Goal: Task Accomplishment & Management: Use online tool/utility

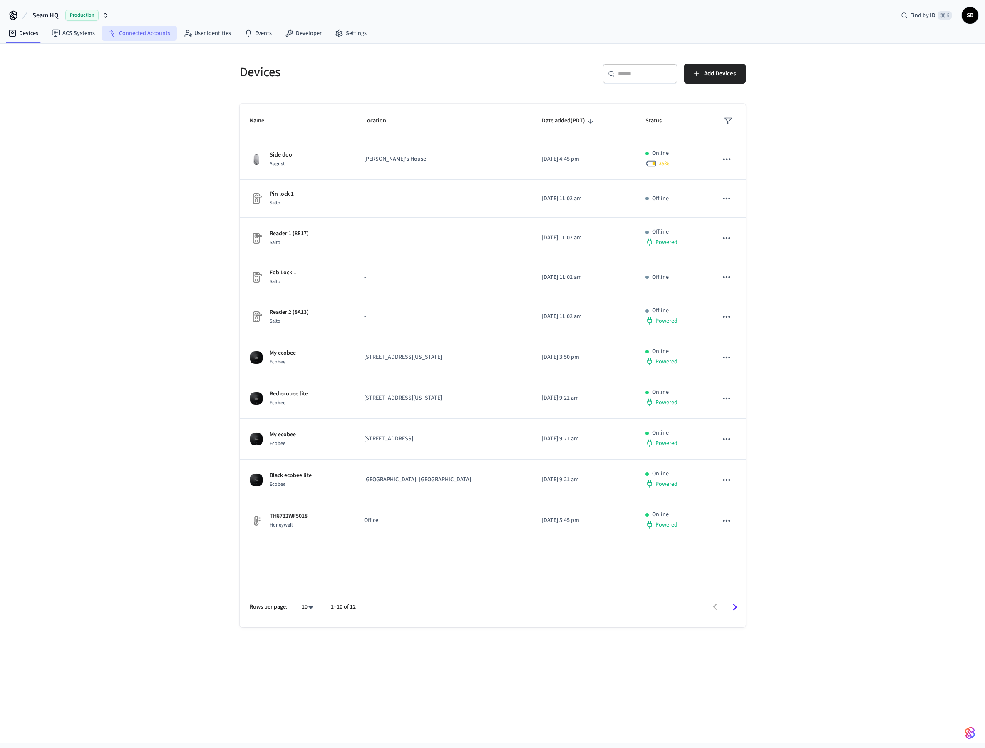
click at [128, 32] on link "Connected Accounts" at bounding box center [139, 33] width 75 height 15
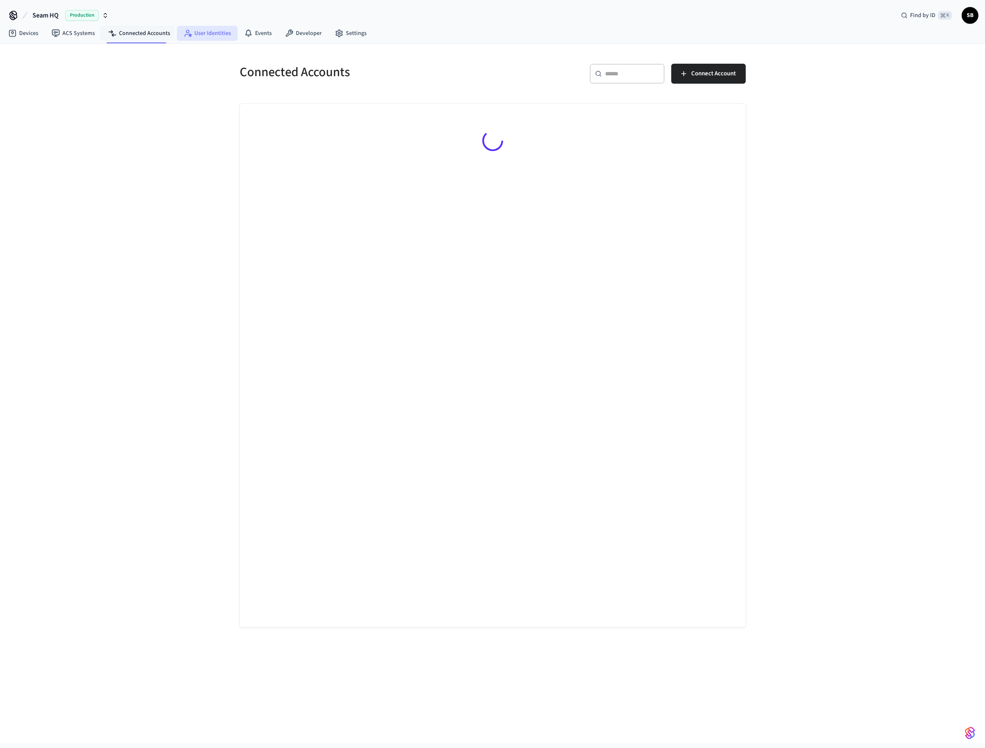
click at [183, 30] on icon at bounding box center [187, 33] width 8 height 8
click at [265, 30] on link "Events" at bounding box center [258, 33] width 41 height 15
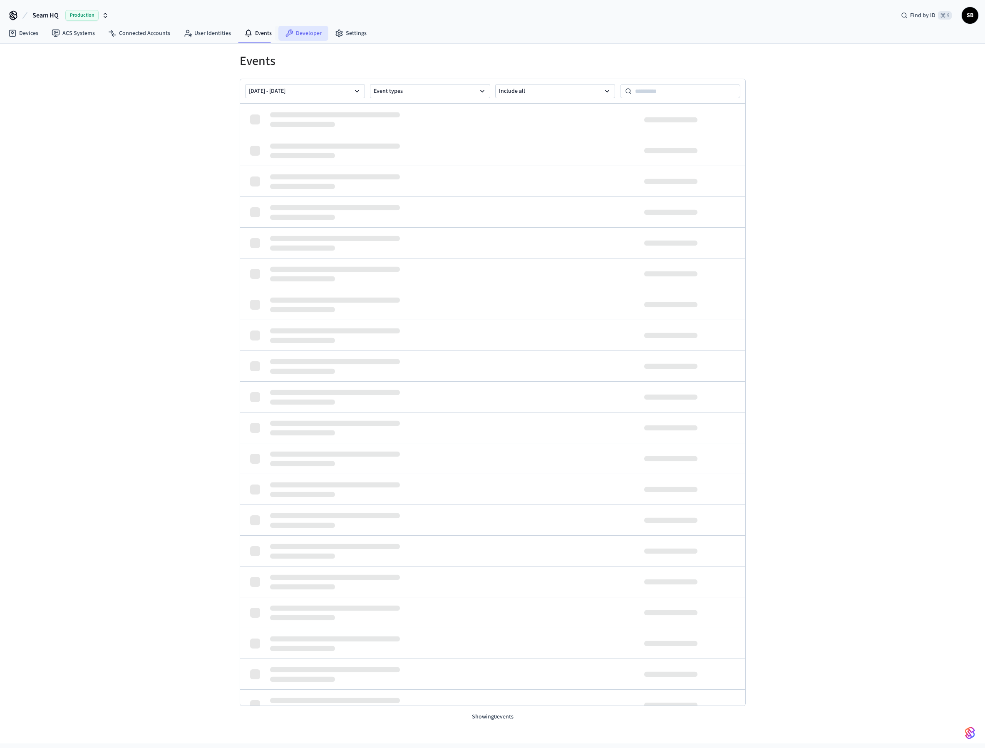
click at [309, 30] on link "Developer" at bounding box center [303, 33] width 50 height 15
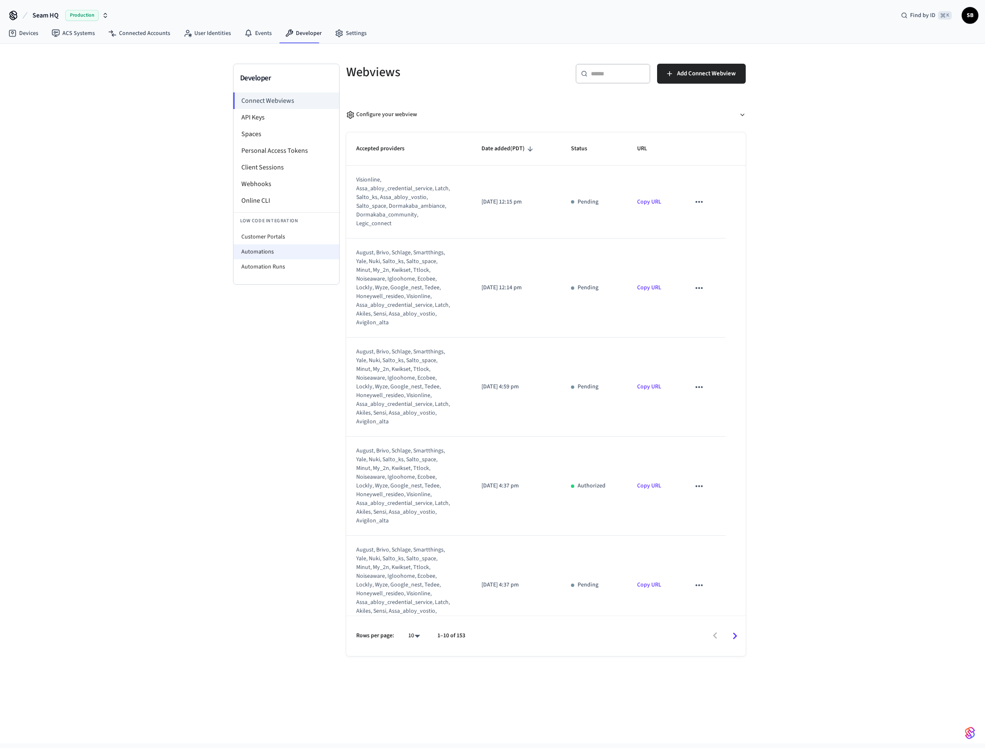
click at [261, 253] on li "Automations" at bounding box center [286, 251] width 106 height 15
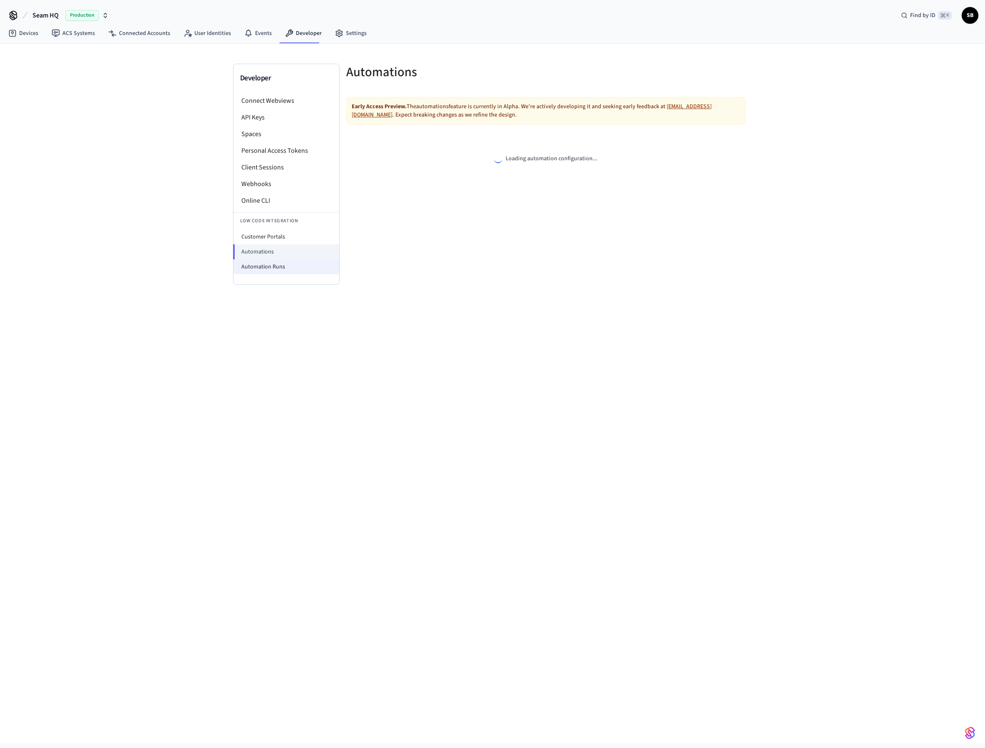
select select "**********"
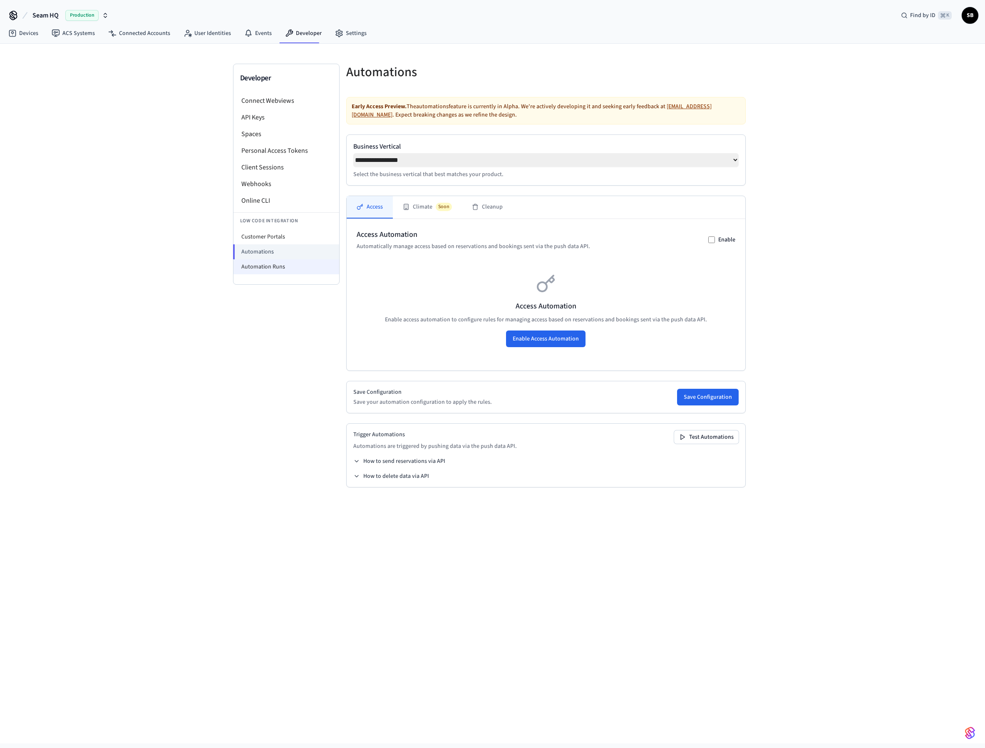
click at [262, 270] on li "Automation Runs" at bounding box center [286, 266] width 106 height 15
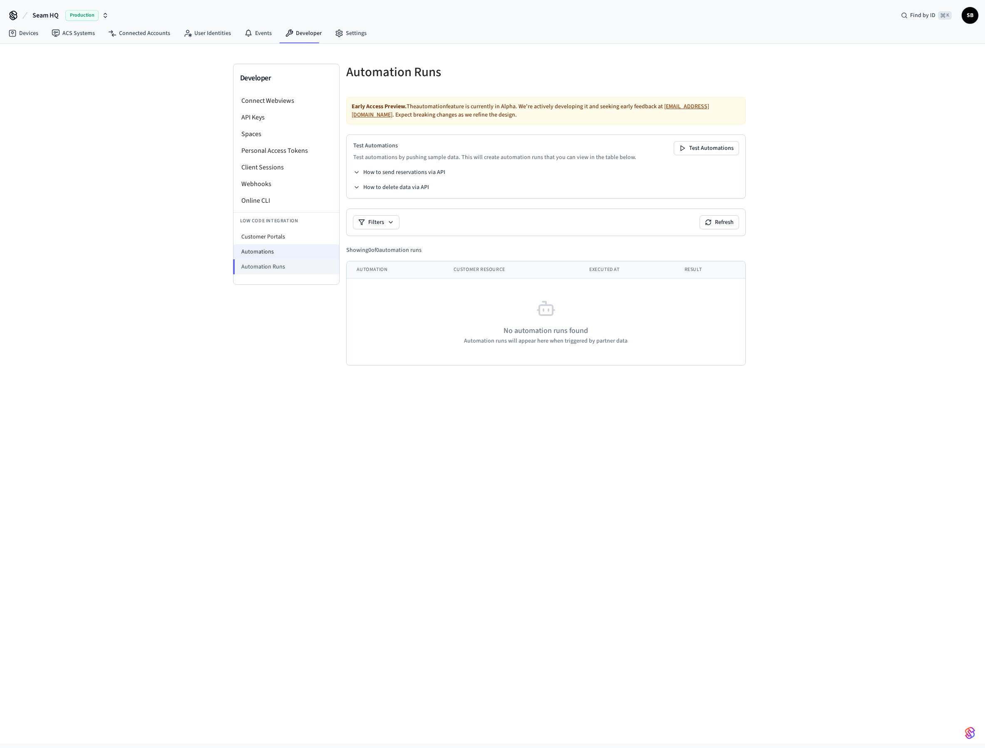
click at [268, 253] on li "Automations" at bounding box center [286, 251] width 106 height 15
select select "**********"
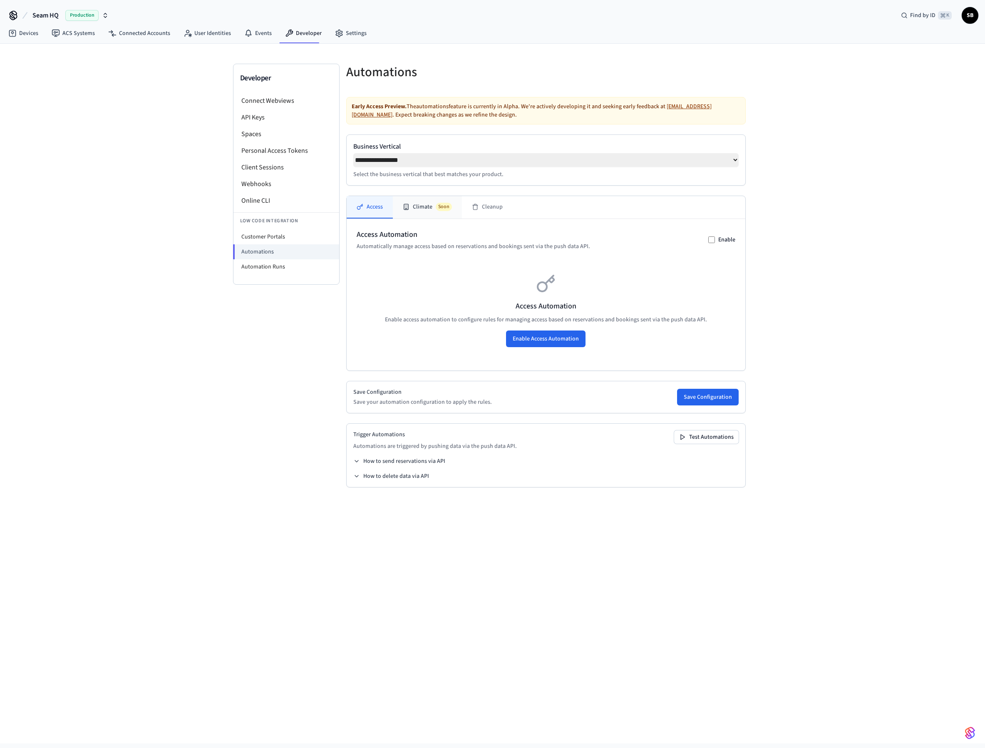
click at [409, 206] on button "Climate Soon" at bounding box center [427, 207] width 69 height 22
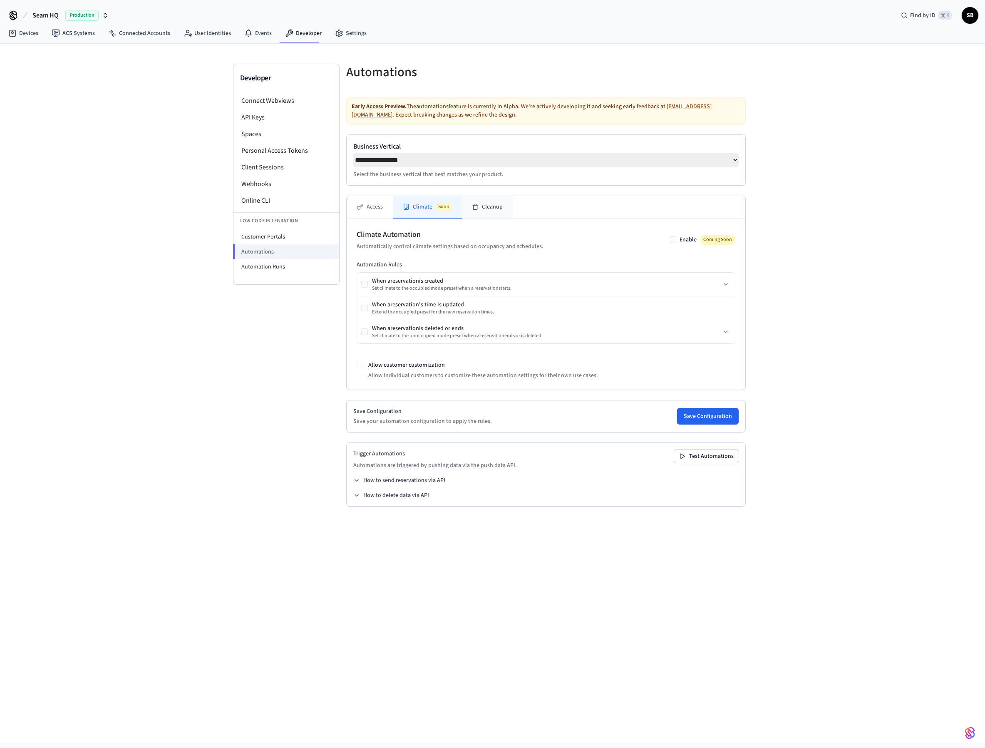
click at [476, 206] on button "Cleanup" at bounding box center [487, 207] width 51 height 22
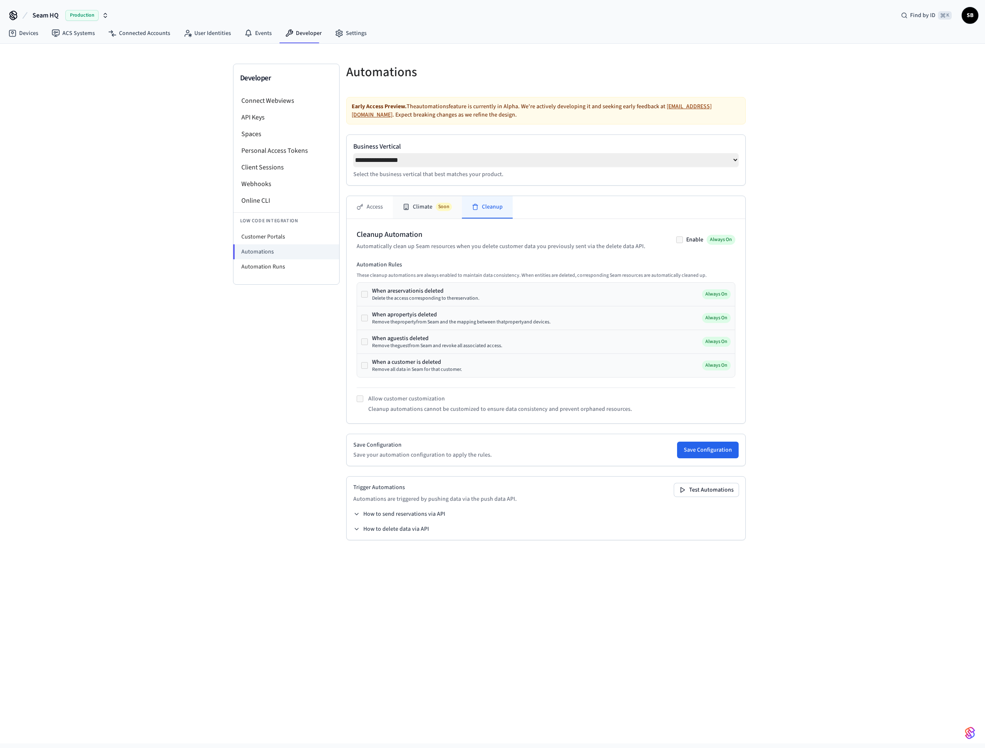
click at [407, 214] on button "Climate Soon" at bounding box center [427, 207] width 69 height 22
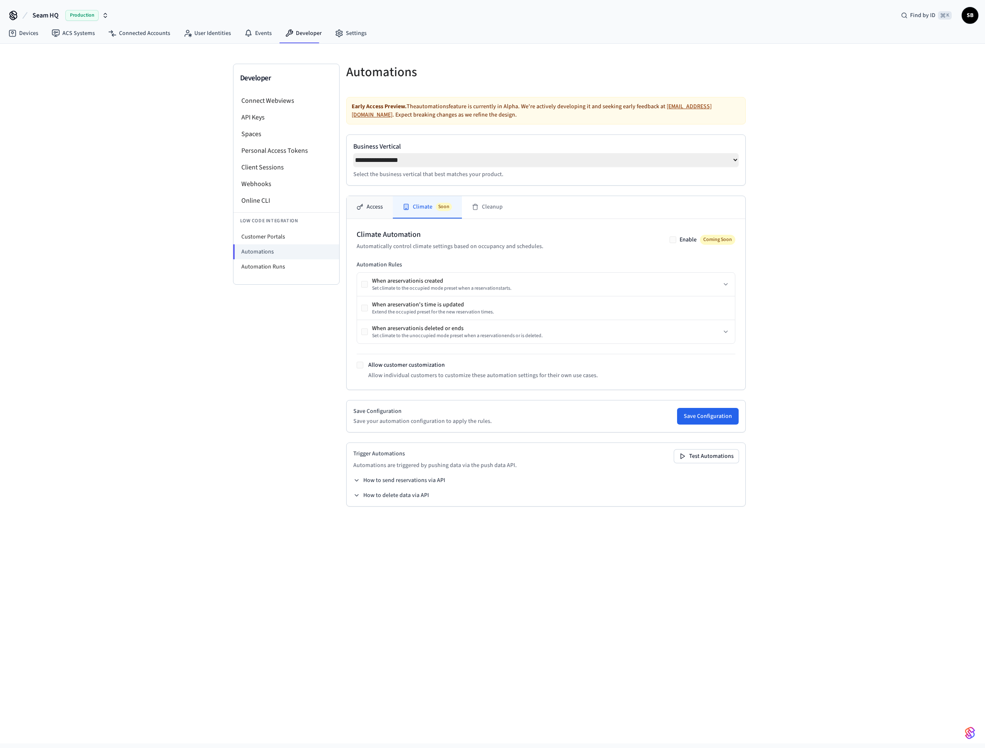
click at [362, 214] on button "Access" at bounding box center [370, 207] width 46 height 22
